Goal: Register for event/course

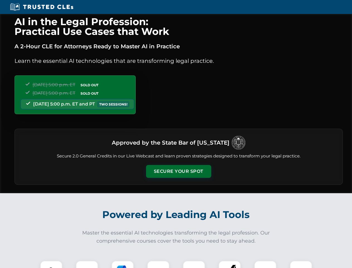
click at [178, 171] on button "Secure Your Spot" at bounding box center [178, 171] width 65 height 13
click at [51, 264] on img at bounding box center [51, 272] width 16 height 16
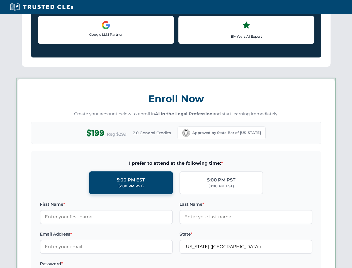
click at [123, 264] on label "Password *" at bounding box center [106, 263] width 133 height 7
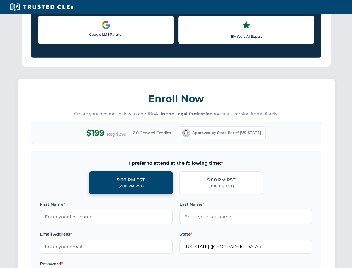
scroll to position [547, 0]
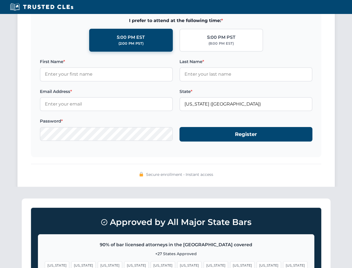
click at [257, 264] on span "[US_STATE]" at bounding box center [269, 265] width 24 height 8
